Goal: Task Accomplishment & Management: Manage account settings

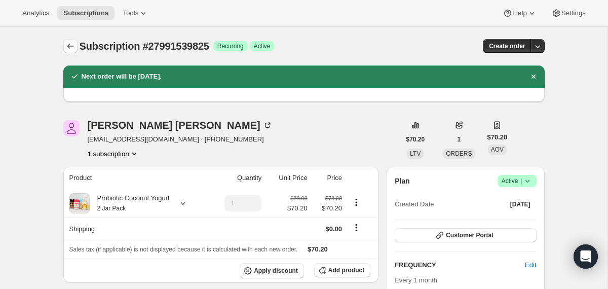
click at [68, 42] on icon "Subscriptions" at bounding box center [70, 46] width 10 height 10
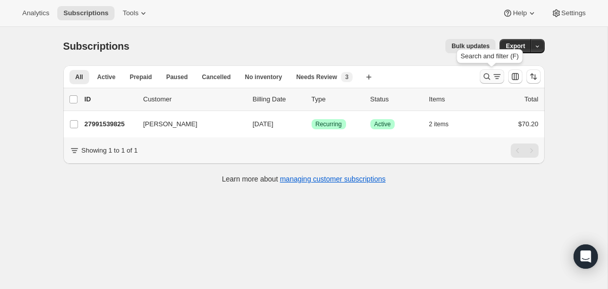
click at [483, 79] on icon "Search and filter results" at bounding box center [487, 76] width 10 height 10
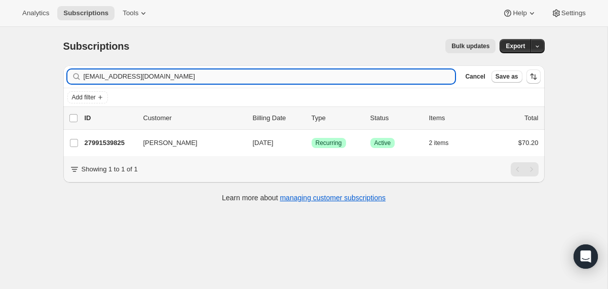
click at [342, 77] on input "[EMAIL_ADDRESS][DOMAIN_NAME]" at bounding box center [270, 76] width 372 height 14
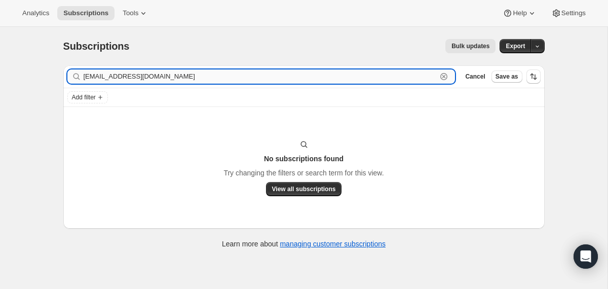
click at [146, 76] on input "[EMAIL_ADDRESS][DOMAIN_NAME]" at bounding box center [261, 76] width 354 height 14
paste input "[PERSON_NAME]"
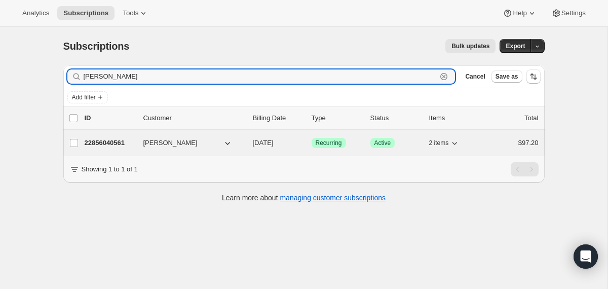
type input "[PERSON_NAME]"
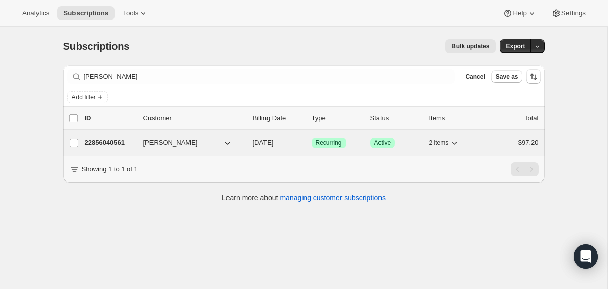
click at [251, 146] on div "22856040561 [PERSON_NAME] [DATE] Success Recurring Success Active 2 items $97.20" at bounding box center [312, 143] width 454 height 14
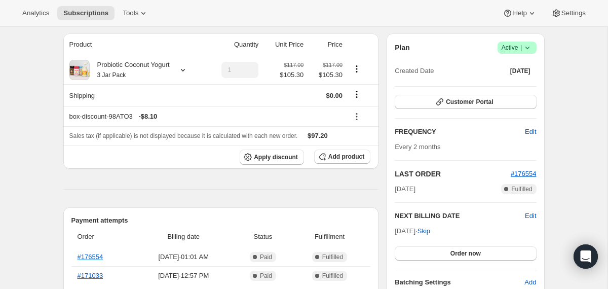
scroll to position [117, 0]
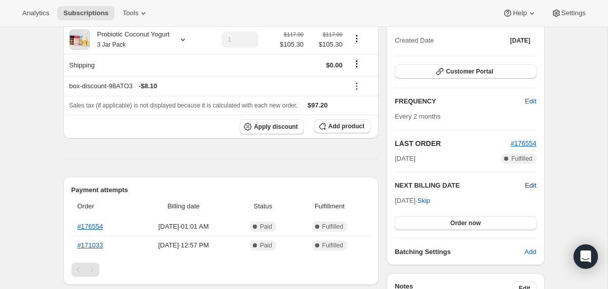
click at [532, 186] on span "Edit" at bounding box center [530, 185] width 11 height 10
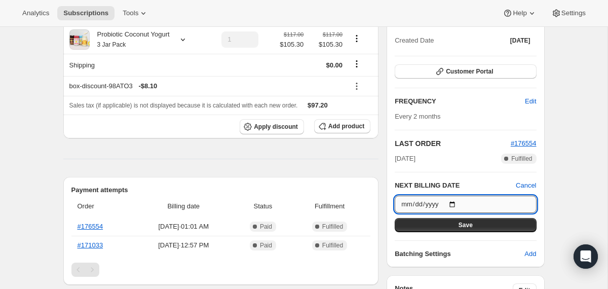
click at [454, 205] on input "[DATE]" at bounding box center [465, 204] width 141 height 17
type input "[DATE]"
click at [457, 207] on input "[DATE]" at bounding box center [465, 204] width 141 height 17
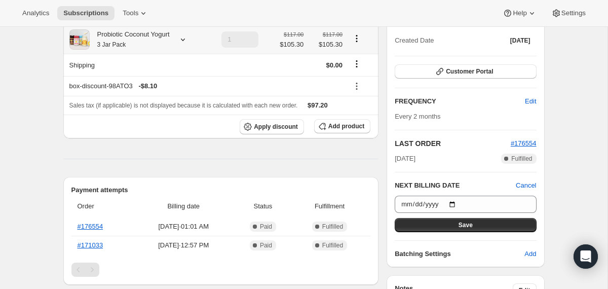
click at [188, 44] on icon at bounding box center [183, 39] width 10 height 10
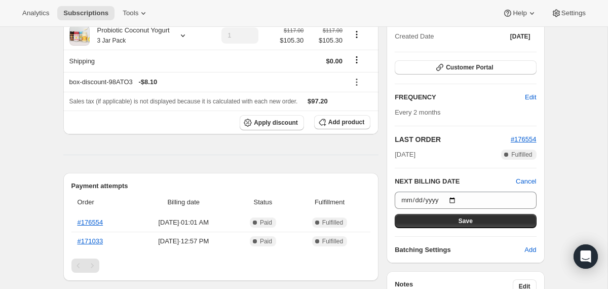
scroll to position [0, 0]
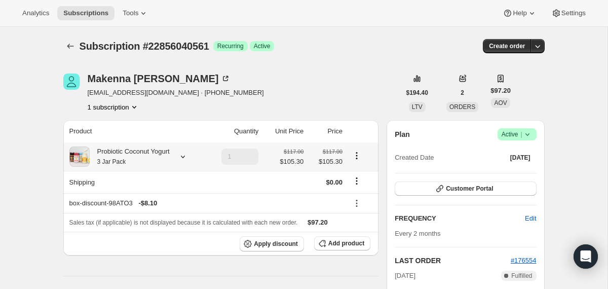
click at [154, 159] on div "Probiotic Coconut Yogurt 3 Jar Pack" at bounding box center [130, 156] width 80 height 20
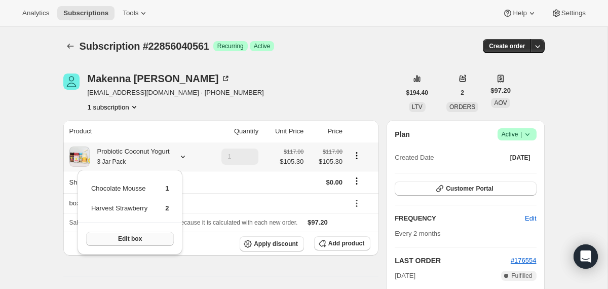
click at [147, 240] on button "Edit box" at bounding box center [130, 239] width 88 height 14
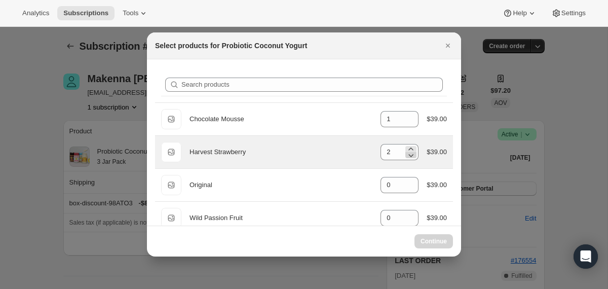
select select "gid://shopify/ProductVariant/40210939609201"
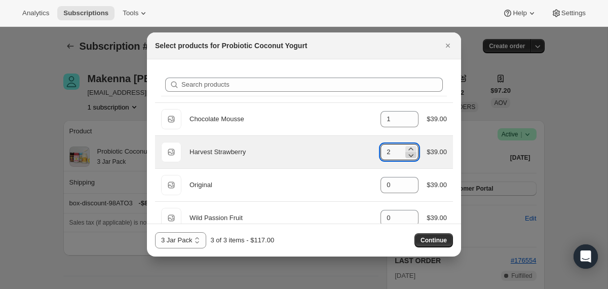
click at [409, 156] on icon ":r29v:" at bounding box center [411, 155] width 5 height 3
type input "1"
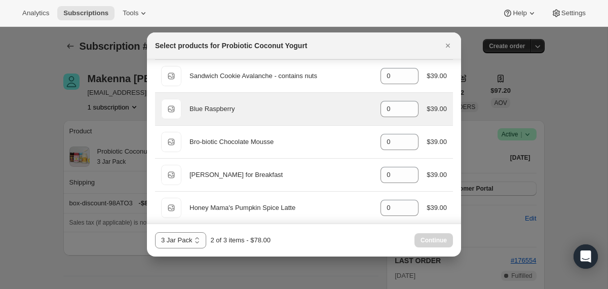
scroll to position [559, 0]
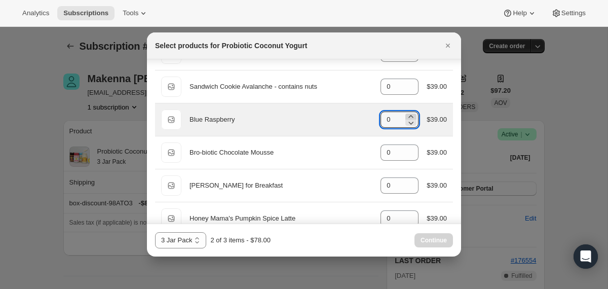
click at [406, 116] on icon ":r29v:" at bounding box center [411, 116] width 10 height 10
type input "1"
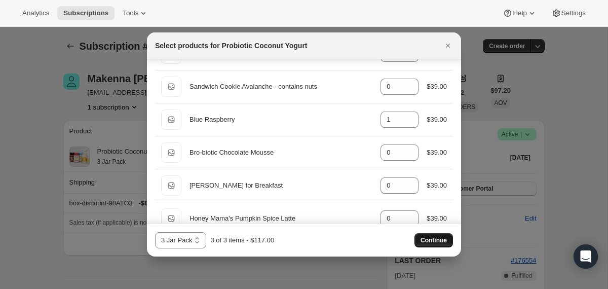
click at [419, 245] on button "Continue" at bounding box center [434, 240] width 39 height 14
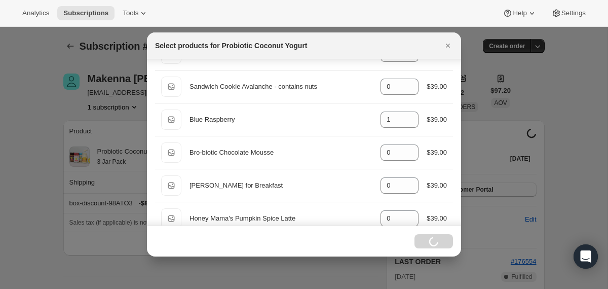
select select "gid://shopify/ProductVariant/40210939609201"
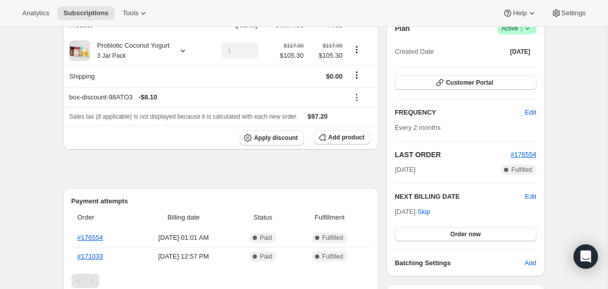
scroll to position [153, 0]
click at [409, 239] on button "Order now" at bounding box center [465, 234] width 141 height 14
click at [409, 239] on button "Click to confirm" at bounding box center [465, 234] width 141 height 14
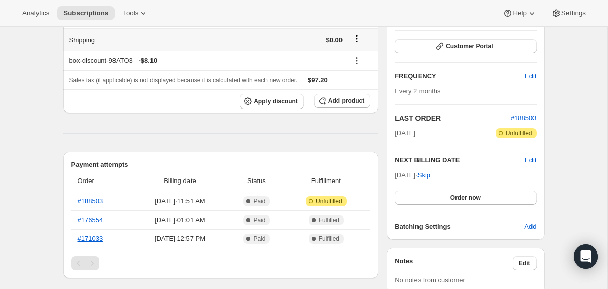
scroll to position [145, 0]
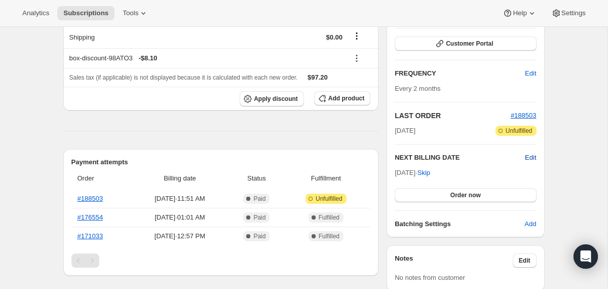
click at [528, 156] on span "Edit" at bounding box center [530, 158] width 11 height 10
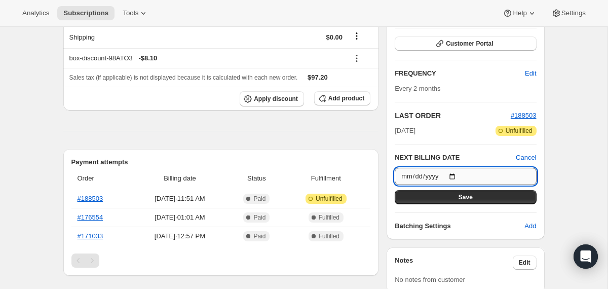
click at [454, 176] on input "2025-10-14" at bounding box center [465, 176] width 141 height 17
click at [456, 173] on input "2025-10-14" at bounding box center [465, 176] width 141 height 17
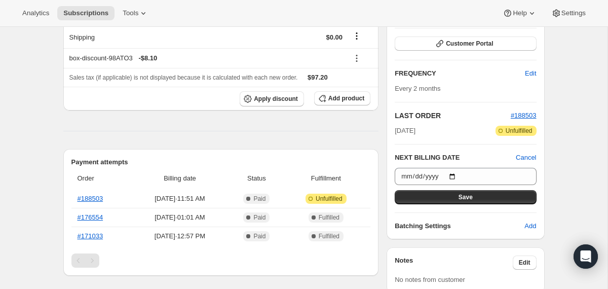
click at [350, 152] on div "Payment attempts Order Billing date Status Fulfillment #188503 Aug 14, 2025 · 1…" at bounding box center [221, 212] width 316 height 127
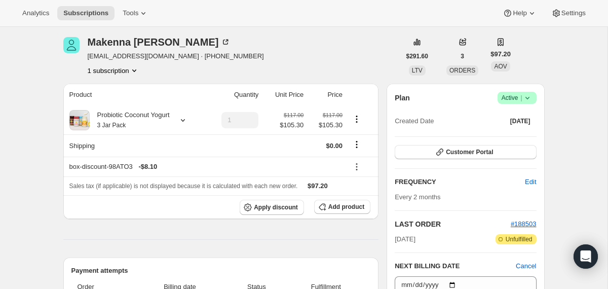
scroll to position [0, 0]
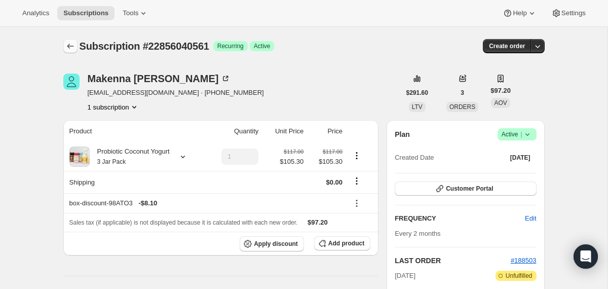
click at [69, 46] on icon "Subscriptions" at bounding box center [70, 46] width 7 height 5
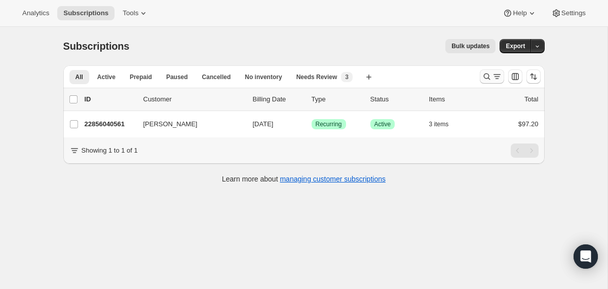
click at [486, 78] on icon "Search and filter results" at bounding box center [487, 76] width 10 height 10
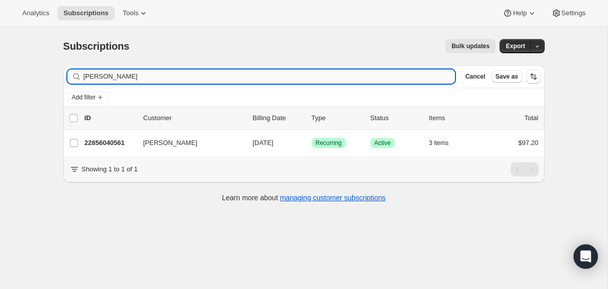
click at [337, 74] on input "[PERSON_NAME]" at bounding box center [270, 76] width 372 height 14
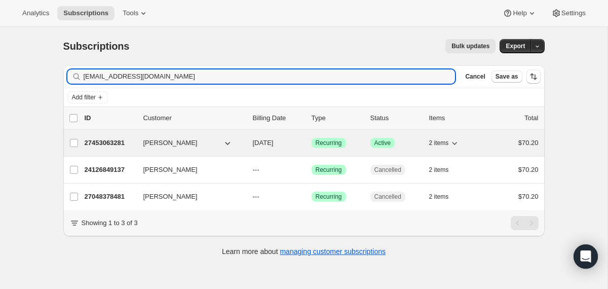
type input "bkara1223@gmail.com"
click at [247, 142] on div "27453063281 Bessie Karalekas 09/21/2025 Success Recurring Success Active 2 item…" at bounding box center [312, 143] width 454 height 14
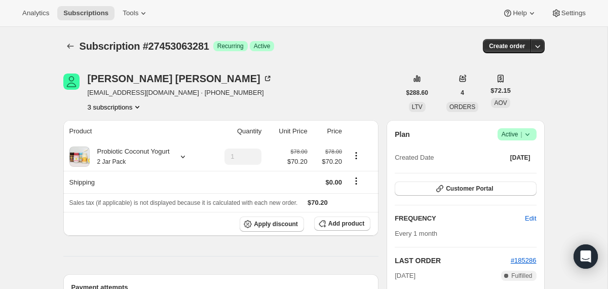
click at [528, 131] on icon at bounding box center [527, 134] width 10 height 10
click at [513, 174] on span "Cancel subscription" at bounding box center [512, 172] width 57 height 8
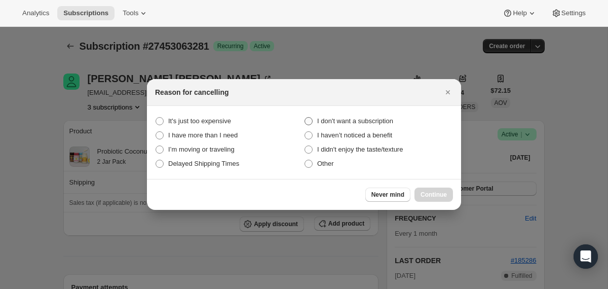
click at [390, 120] on span "I don't want a subscription" at bounding box center [355, 121] width 76 height 8
click at [305, 118] on subscription "I don't want a subscription" at bounding box center [305, 117] width 1 height 1
radio subscription "true"
click at [436, 190] on button "Continue" at bounding box center [434, 194] width 39 height 14
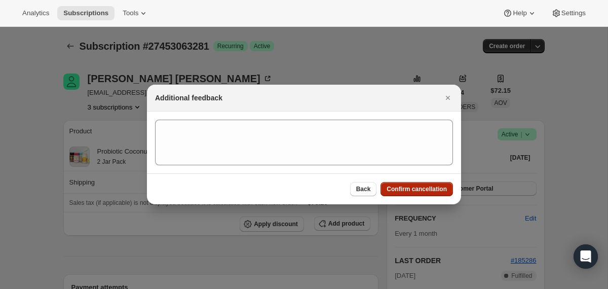
click at [436, 190] on span "Confirm cancellation" at bounding box center [417, 189] width 60 height 8
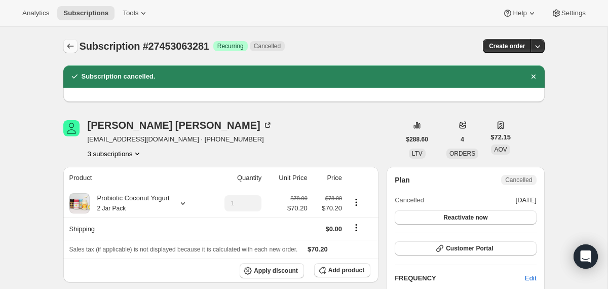
click at [66, 42] on icon "Subscriptions" at bounding box center [70, 46] width 10 height 10
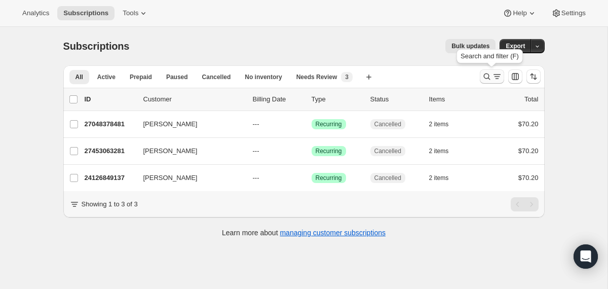
click at [486, 76] on icon "Search and filter results" at bounding box center [487, 76] width 10 height 10
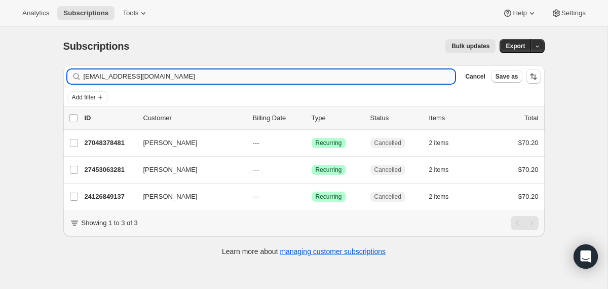
click at [361, 81] on input "bkara1223@gmail.com" at bounding box center [270, 76] width 372 height 14
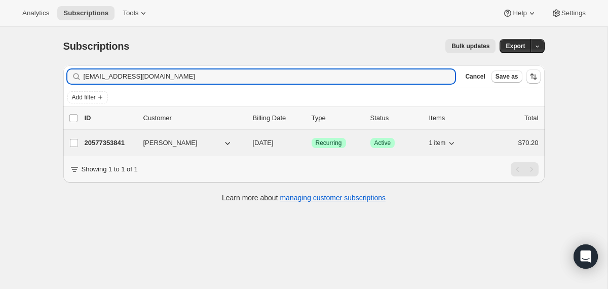
type input "carolinemphelps@icloud.com"
click at [248, 143] on div "20577353841 Caroline Phelps 09/12/2025 Success Recurring Success Active 1 item …" at bounding box center [312, 143] width 454 height 14
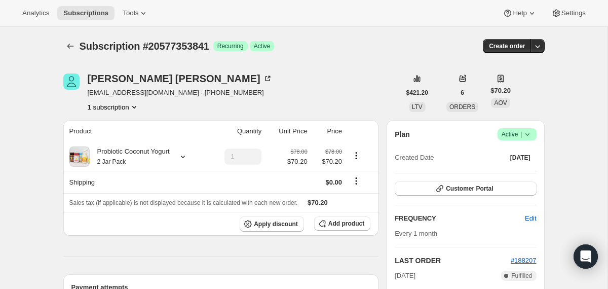
click at [528, 131] on icon at bounding box center [527, 134] width 10 height 10
click at [517, 169] on span "Cancel subscription" at bounding box center [512, 172] width 57 height 8
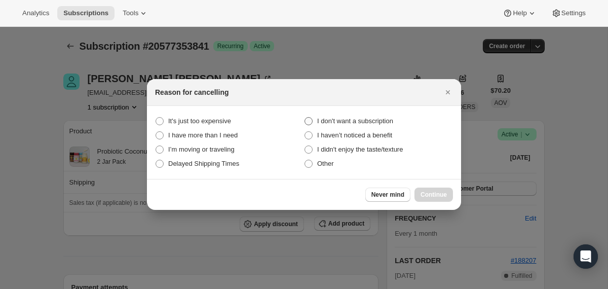
click at [384, 120] on span "I don't want a subscription" at bounding box center [355, 121] width 76 height 8
click at [305, 118] on subscription "I don't want a subscription" at bounding box center [305, 117] width 1 height 1
radio subscription "true"
click at [425, 191] on span "Continue" at bounding box center [434, 195] width 26 height 8
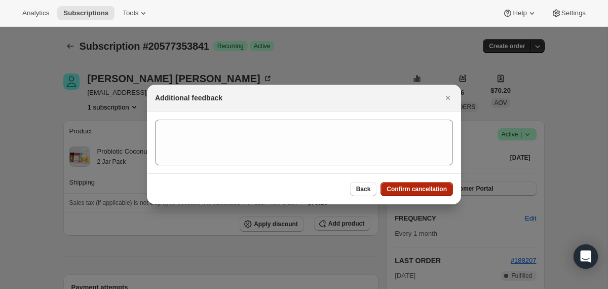
click at [425, 191] on span "Confirm cancellation" at bounding box center [417, 189] width 60 height 8
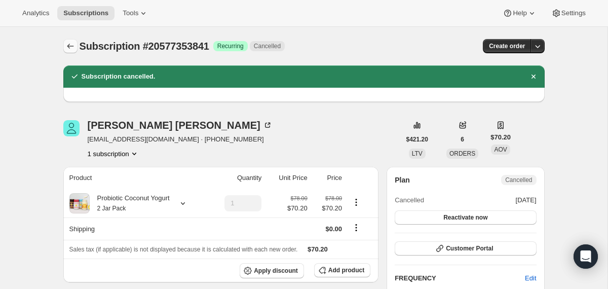
click at [70, 44] on icon "Subscriptions" at bounding box center [70, 46] width 10 height 10
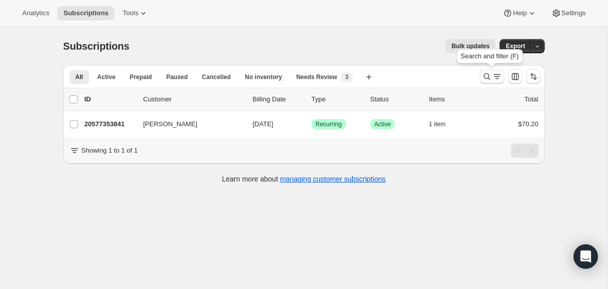
click at [486, 77] on icon "Search and filter results" at bounding box center [487, 76] width 10 height 10
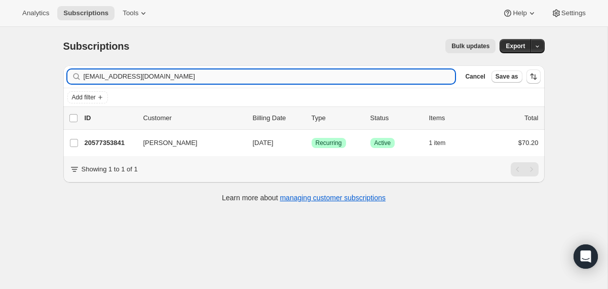
click at [373, 78] on input "carolinemphelps@icloud.com" at bounding box center [270, 76] width 372 height 14
type input "jenniferhabina@gmail.com"
click at [249, 141] on div "24286560369 Jennifer Dee 09/12/2025 Success Recurring Success Active 2 items $7…" at bounding box center [312, 143] width 454 height 14
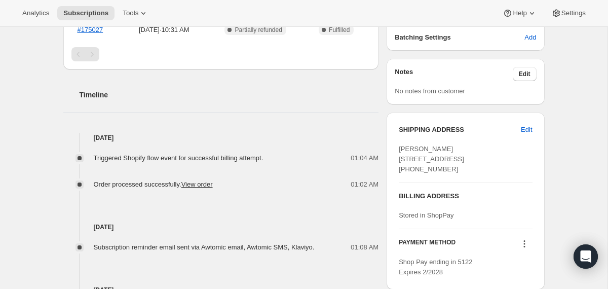
scroll to position [330, 0]
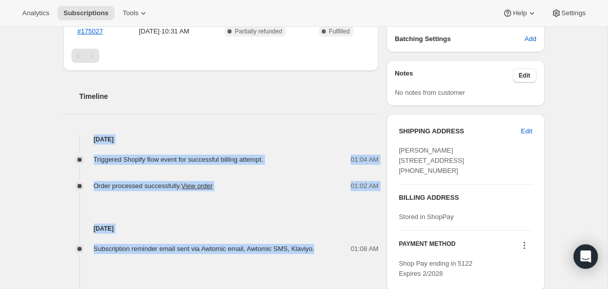
drag, startPoint x: 332, startPoint y: 248, endPoint x: 301, endPoint y: 120, distance: 132.4
copy div "Aug 12, 2025 Triggered Shopify flow event for successful billing attempt. 01:04…"
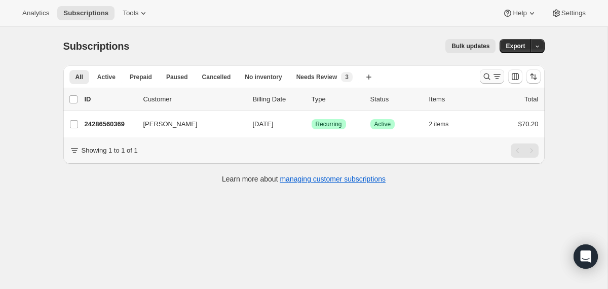
click at [482, 74] on icon "Search and filter results" at bounding box center [487, 76] width 10 height 10
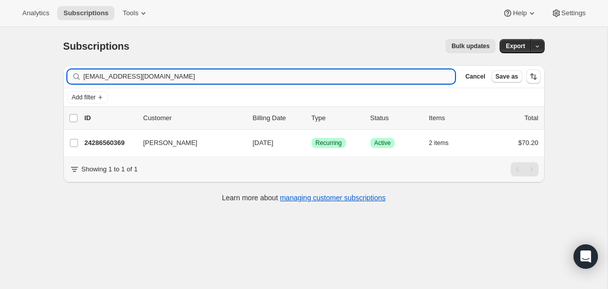
click at [307, 80] on input "[EMAIL_ADDRESS][DOMAIN_NAME]" at bounding box center [270, 76] width 372 height 14
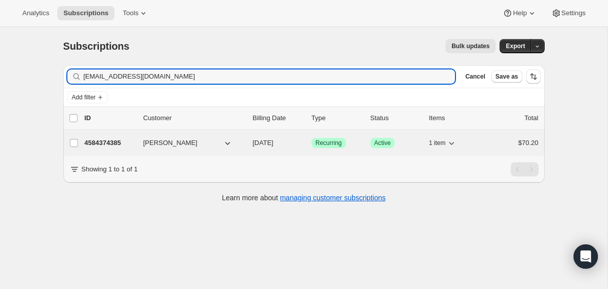
type input "tmalengo76@gmail.com"
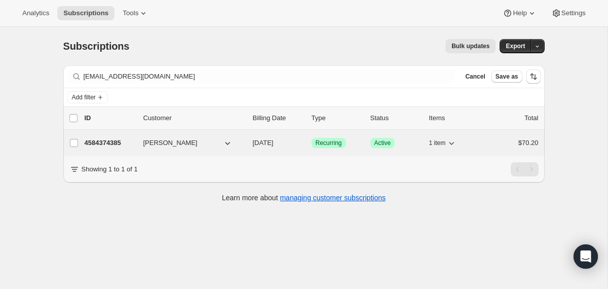
click at [250, 142] on div "4584374385 Taylor Malengo 08/24/2025 Success Recurring Success Active 1 item $7…" at bounding box center [312, 143] width 454 height 14
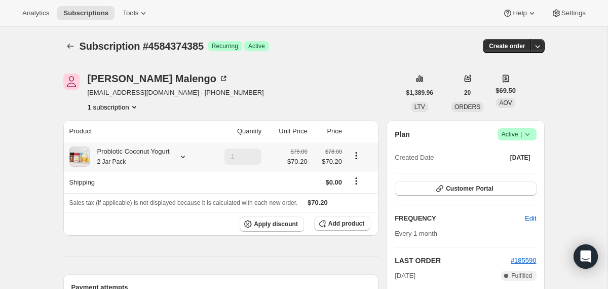
click at [170, 152] on div "Probiotic Coconut Yogurt 2 Jar Pack" at bounding box center [130, 156] width 80 height 20
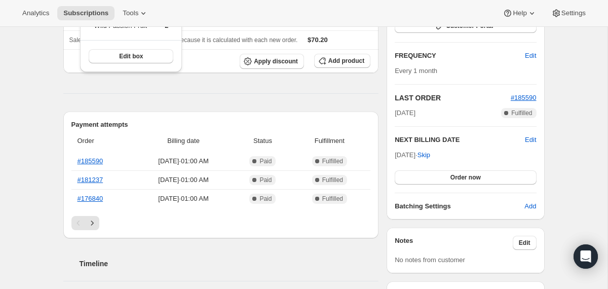
scroll to position [163, 0]
click at [450, 181] on button "Order now" at bounding box center [465, 177] width 141 height 14
click at [450, 181] on button "Click to confirm" at bounding box center [465, 177] width 141 height 14
